Goal: Register for event/course

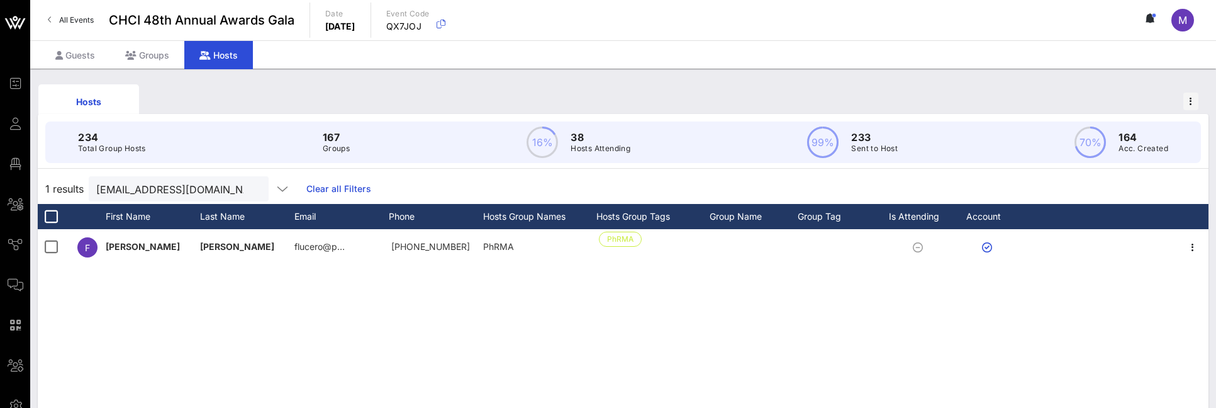
scroll to position [79, 0]
